Goal: Find specific page/section: Find specific page/section

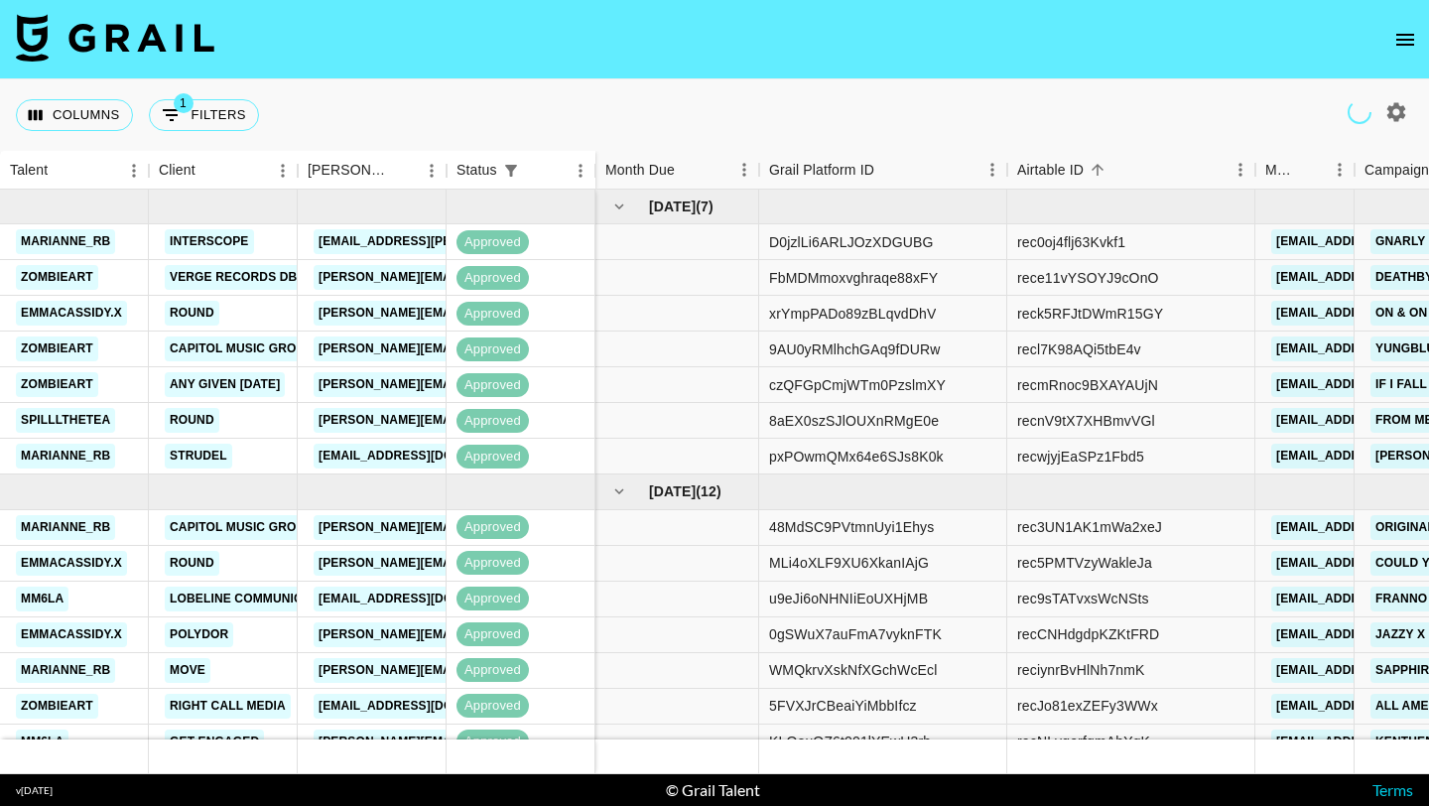
click at [1413, 29] on icon "open drawer" at bounding box center [1405, 40] width 24 height 24
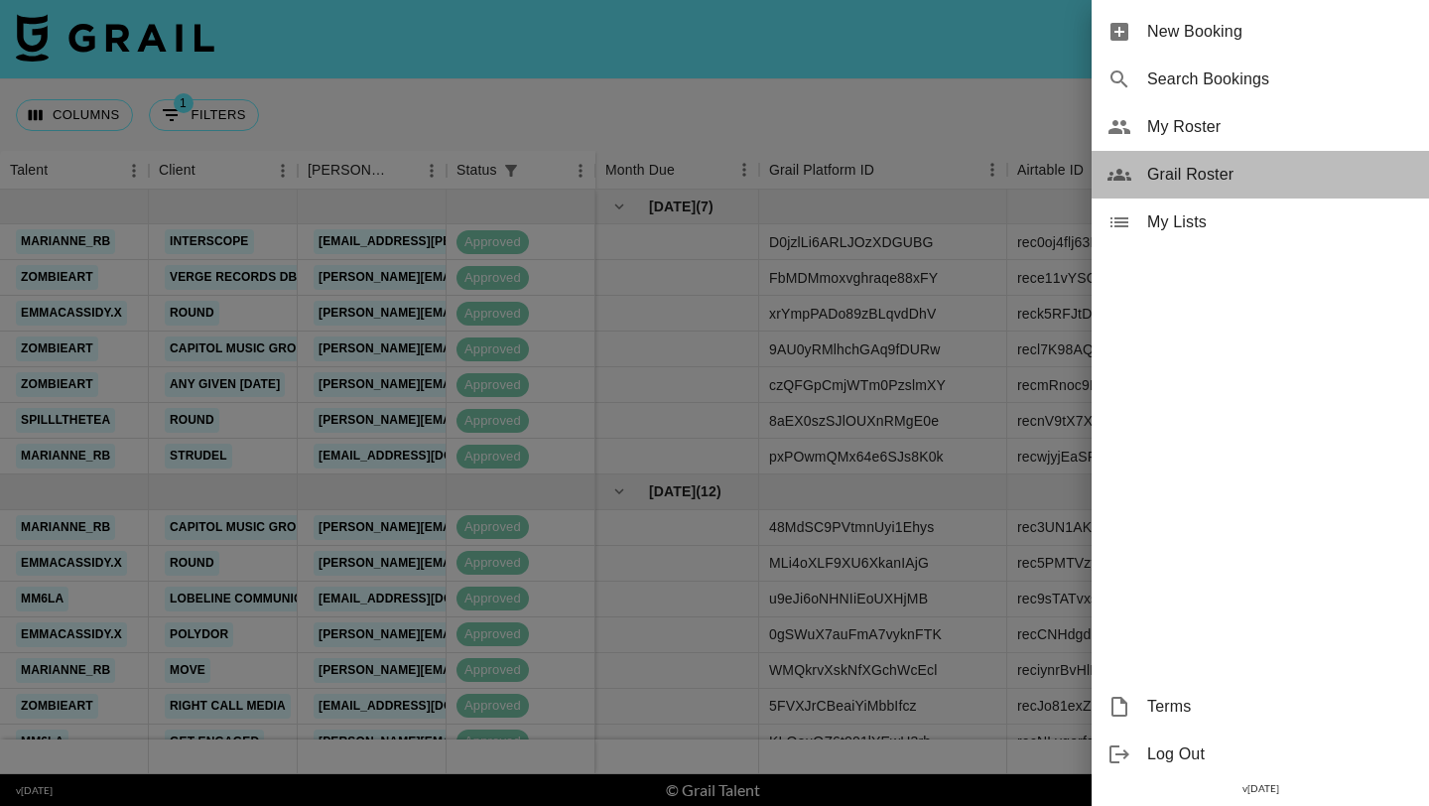
click at [1273, 169] on span "Grail Roster" at bounding box center [1280, 175] width 266 height 24
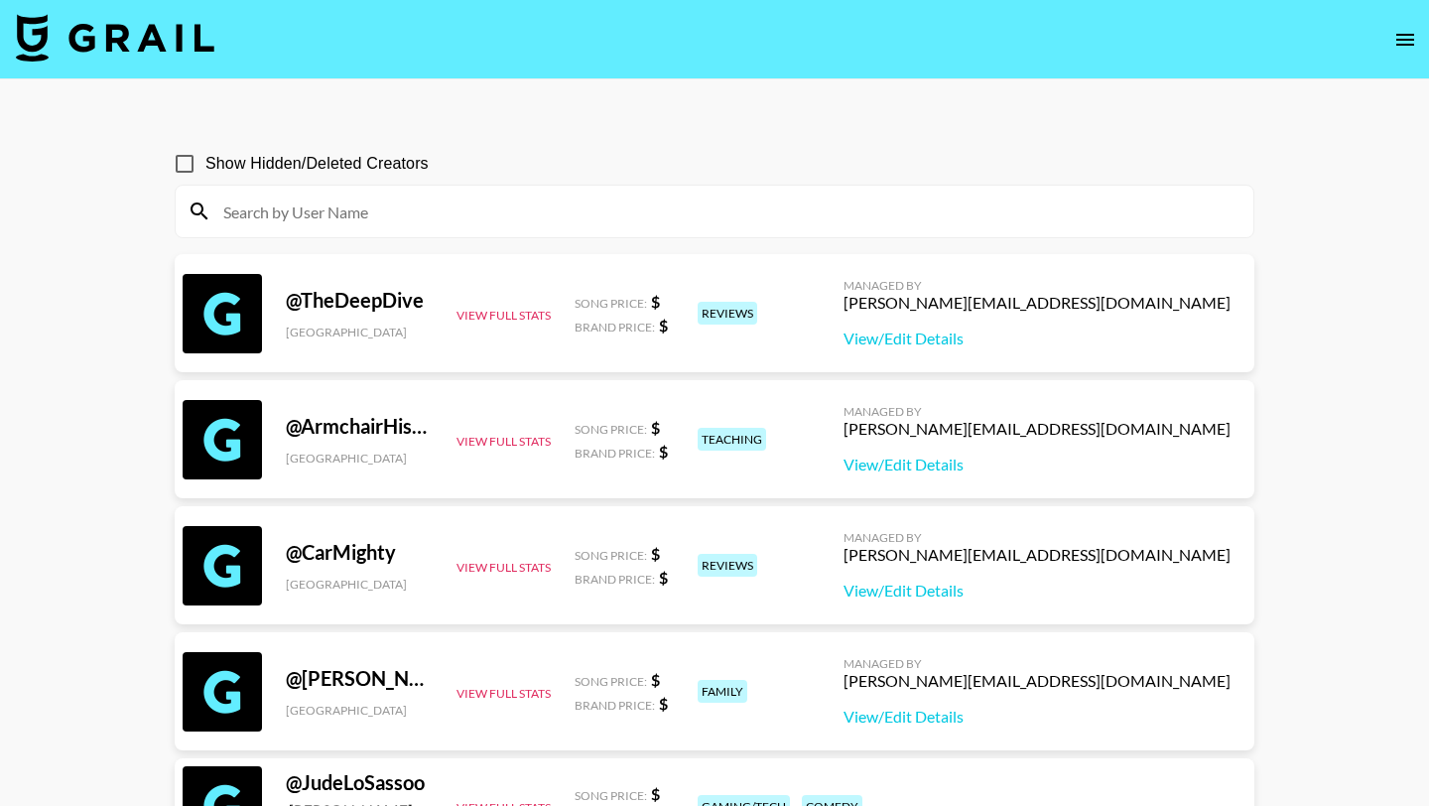
click at [428, 184] on div "Show Hidden/Deleted Creators" at bounding box center [715, 164] width 1080 height 42
click at [423, 205] on input at bounding box center [726, 211] width 1030 height 32
paste input "@ssoftworksan"
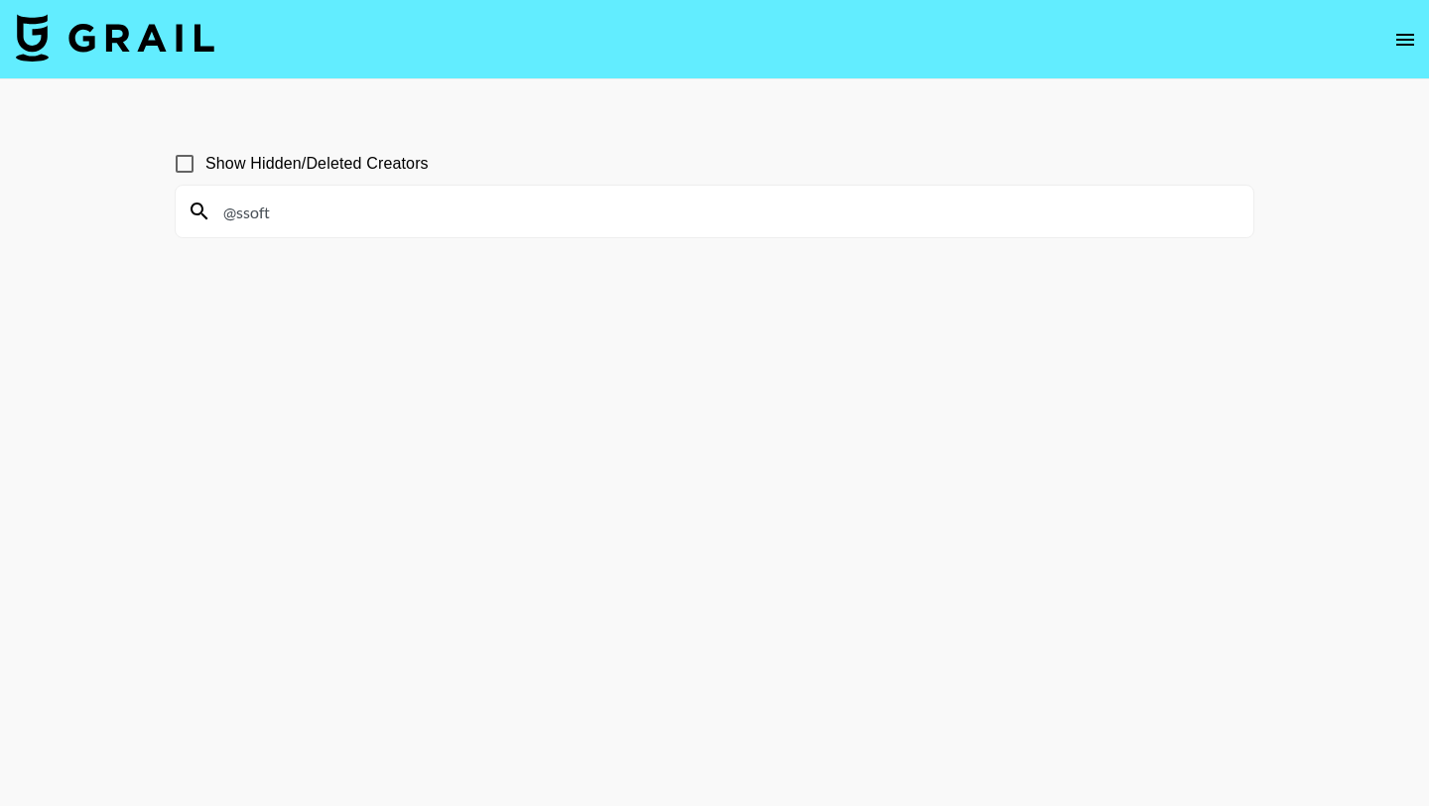
click at [243, 215] on input "@ssoft" at bounding box center [726, 211] width 1030 height 32
click at [305, 225] on input "ssoft" at bounding box center [726, 211] width 1030 height 32
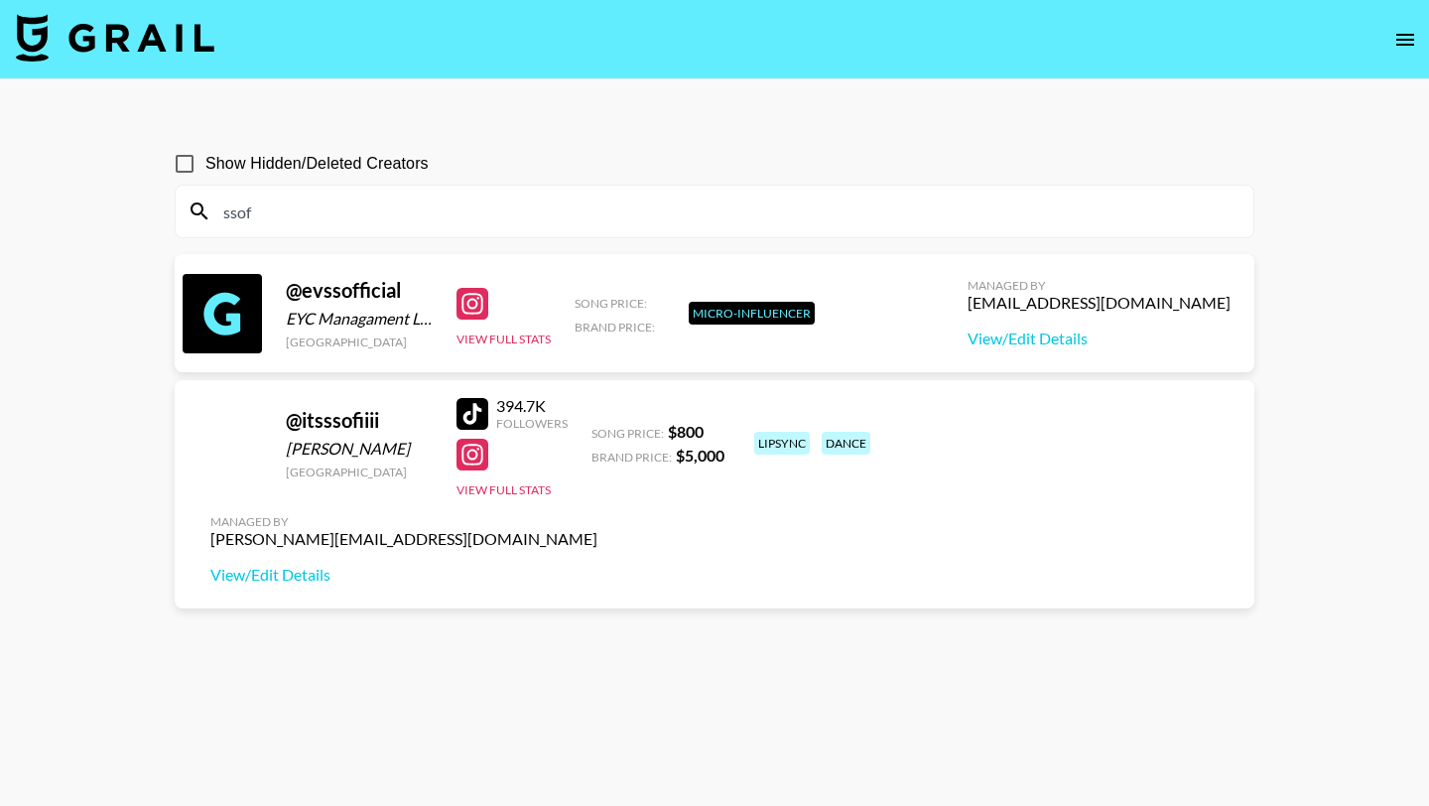
type input "ssof"
click at [144, 49] on img at bounding box center [115, 38] width 198 height 48
